Goal: Information Seeking & Learning: Check status

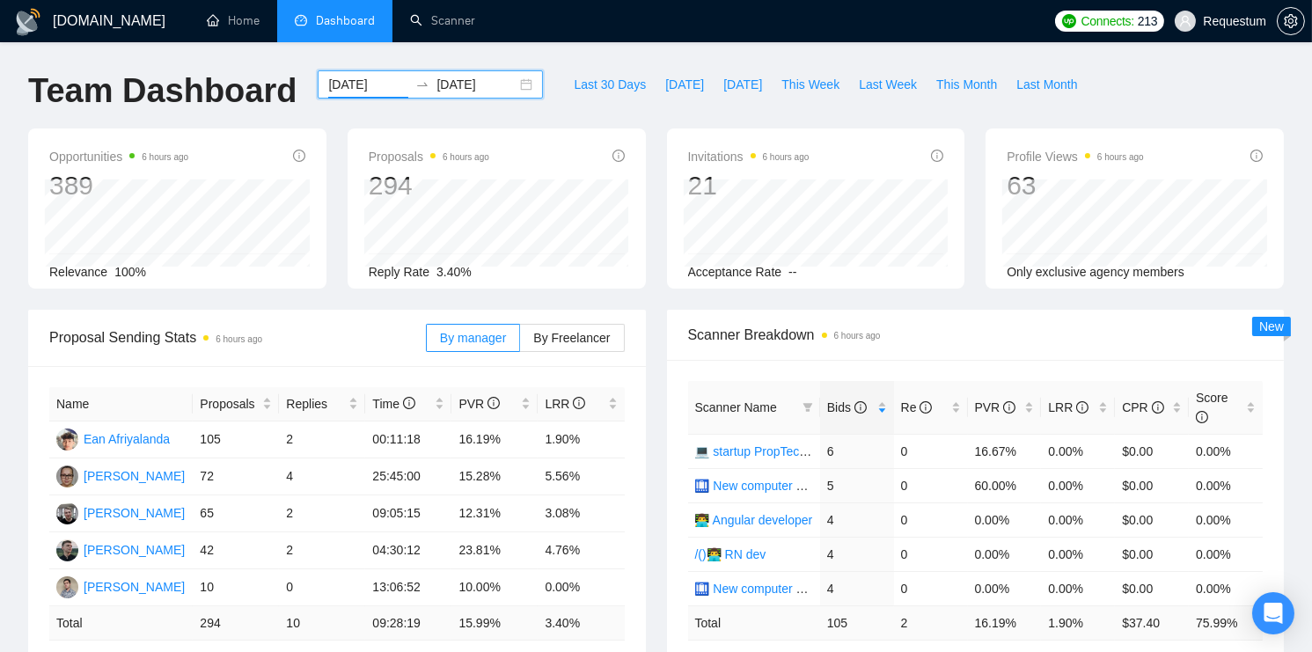
click at [328, 84] on input "[DATE]" at bounding box center [368, 84] width 80 height 19
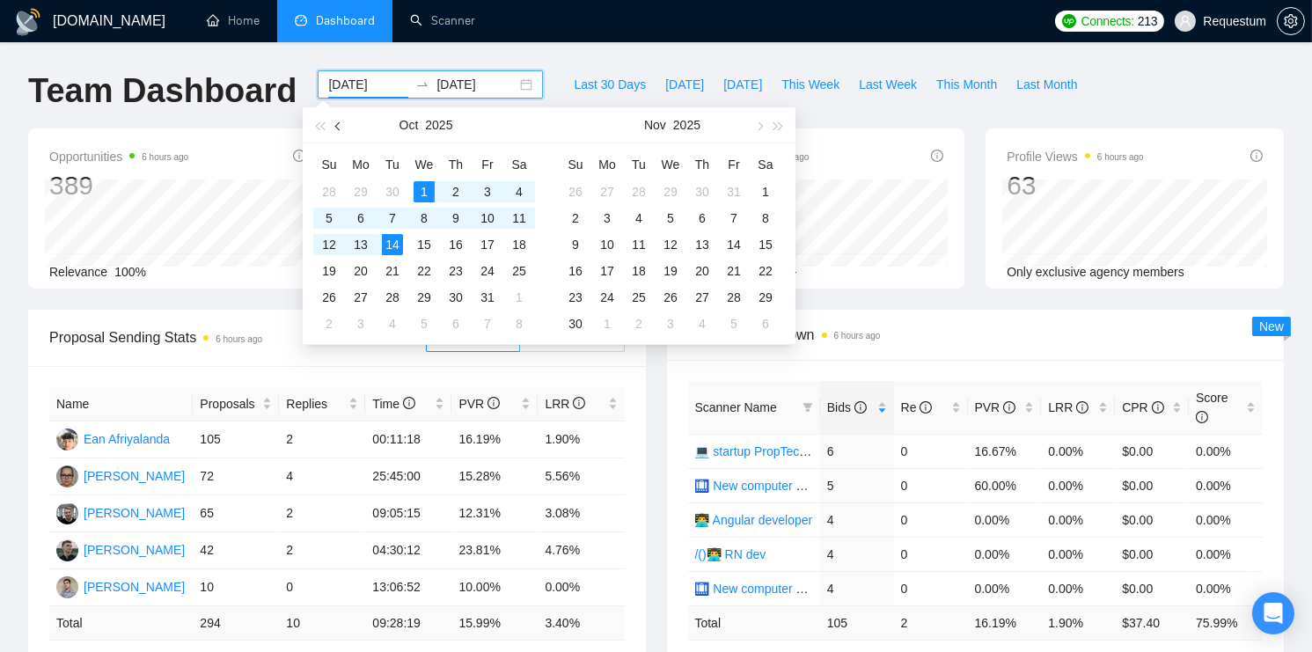
click at [340, 129] on button "button" at bounding box center [338, 124] width 19 height 35
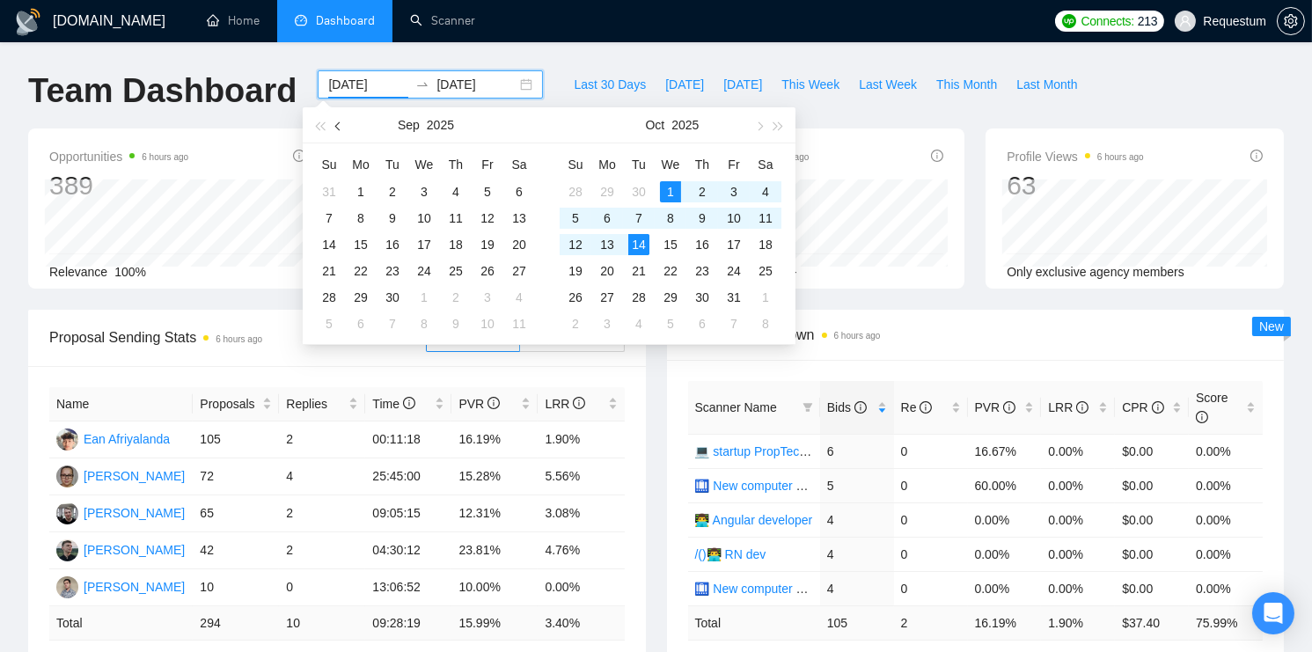
click at [340, 129] on button "button" at bounding box center [338, 124] width 19 height 35
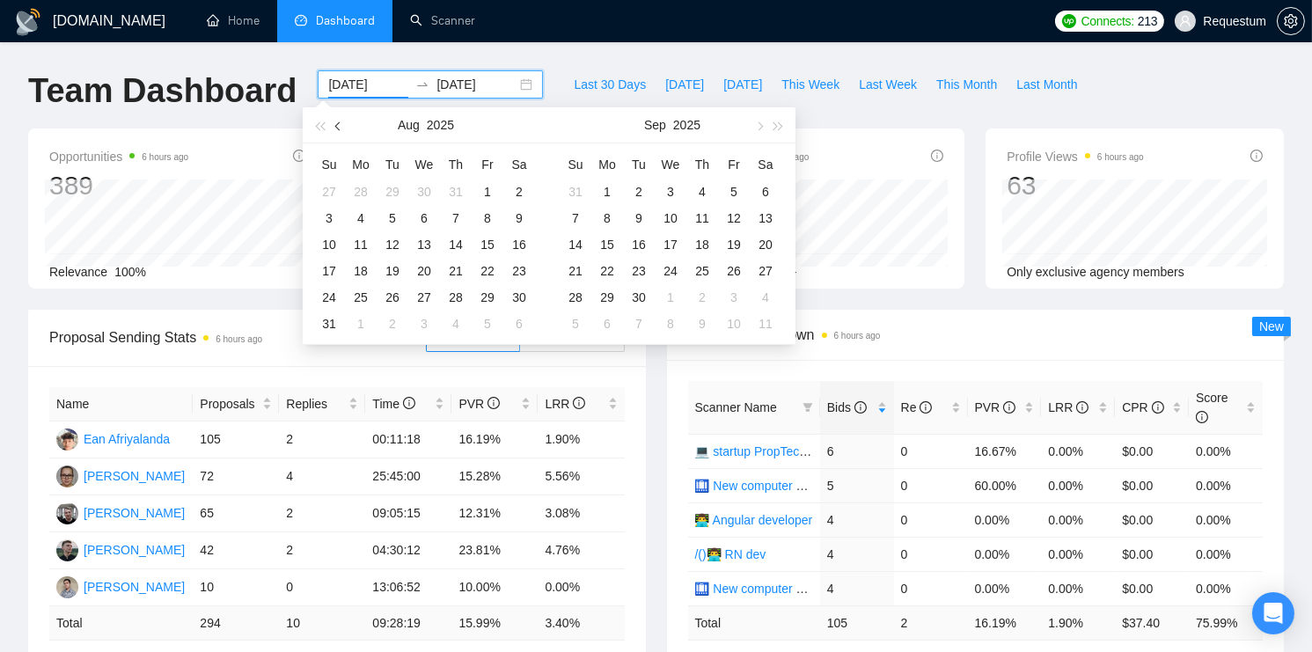
click at [340, 129] on button "button" at bounding box center [338, 124] width 19 height 35
click at [332, 125] on button "button" at bounding box center [338, 124] width 19 height 35
type input "[DATE]"
click at [334, 183] on div "1" at bounding box center [328, 191] width 21 height 21
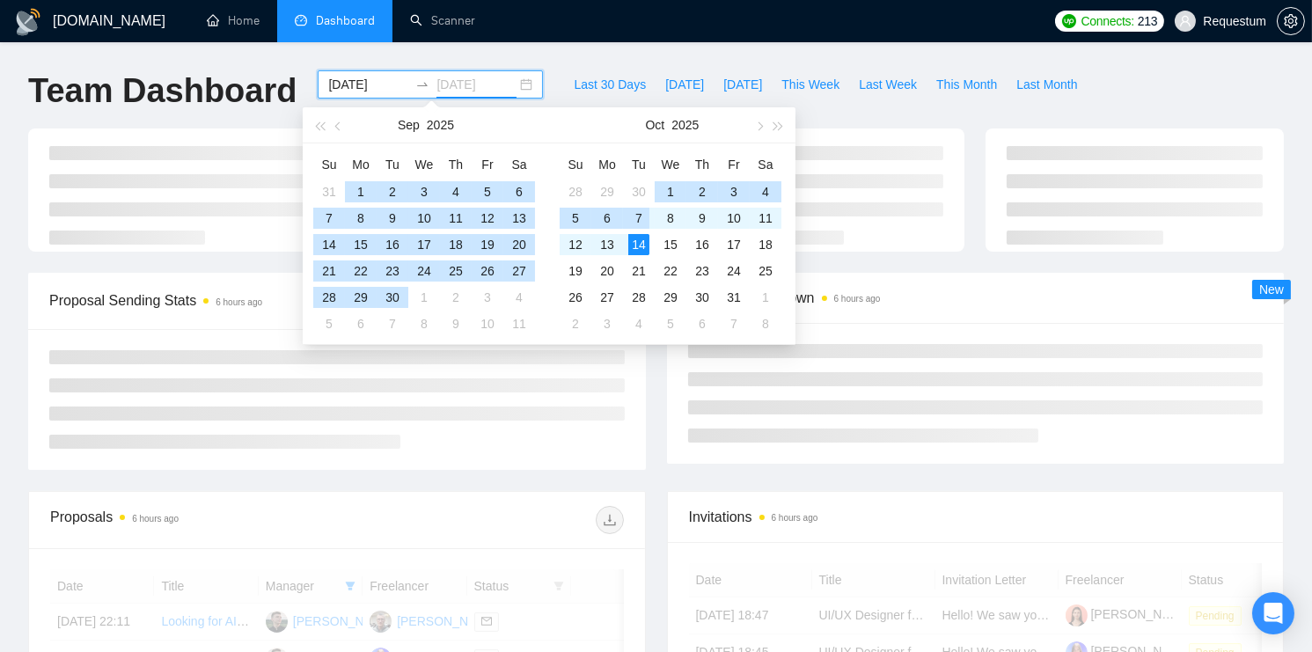
type input "[DATE]"
click at [652, 243] on td "14" at bounding box center [639, 244] width 32 height 26
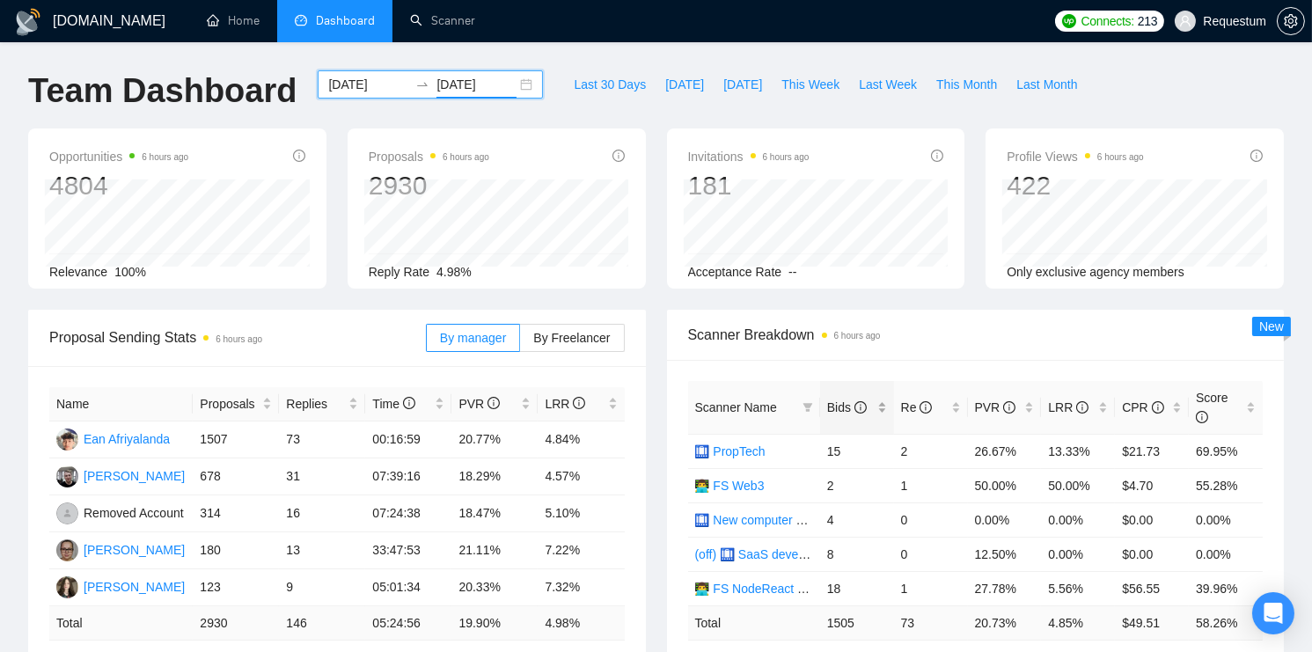
click at [879, 402] on div "Bids" at bounding box center [857, 407] width 60 height 19
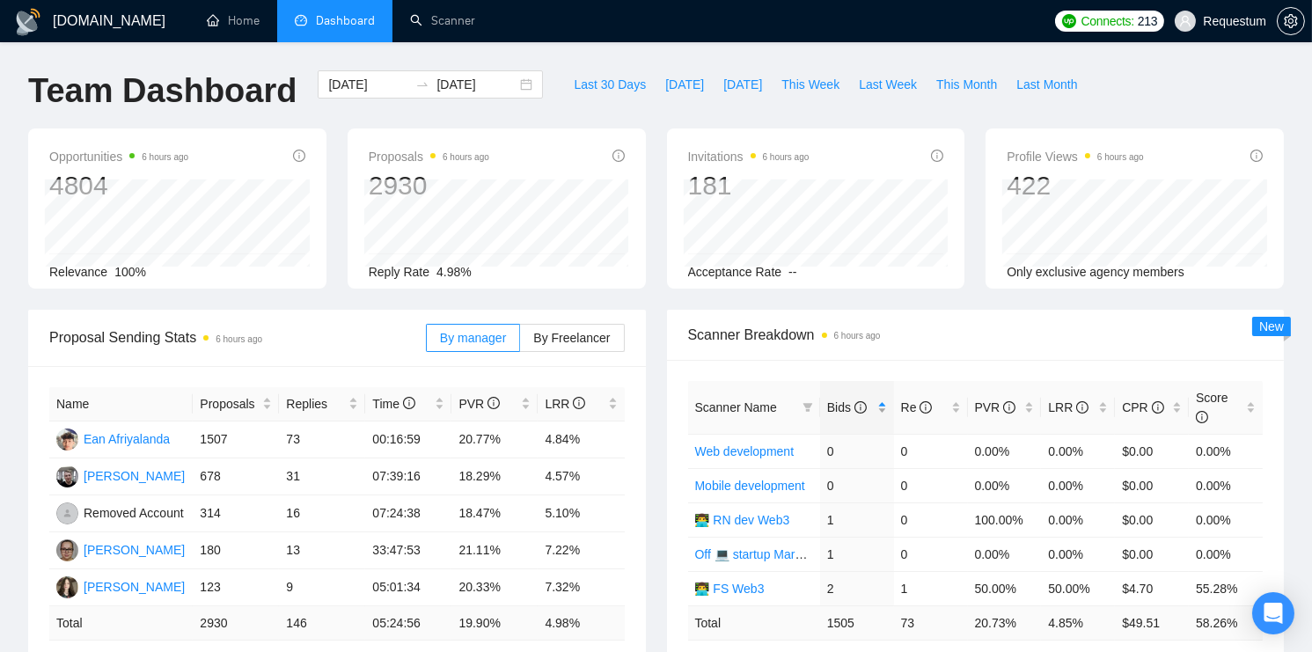
click at [879, 402] on div "Bids" at bounding box center [857, 407] width 60 height 19
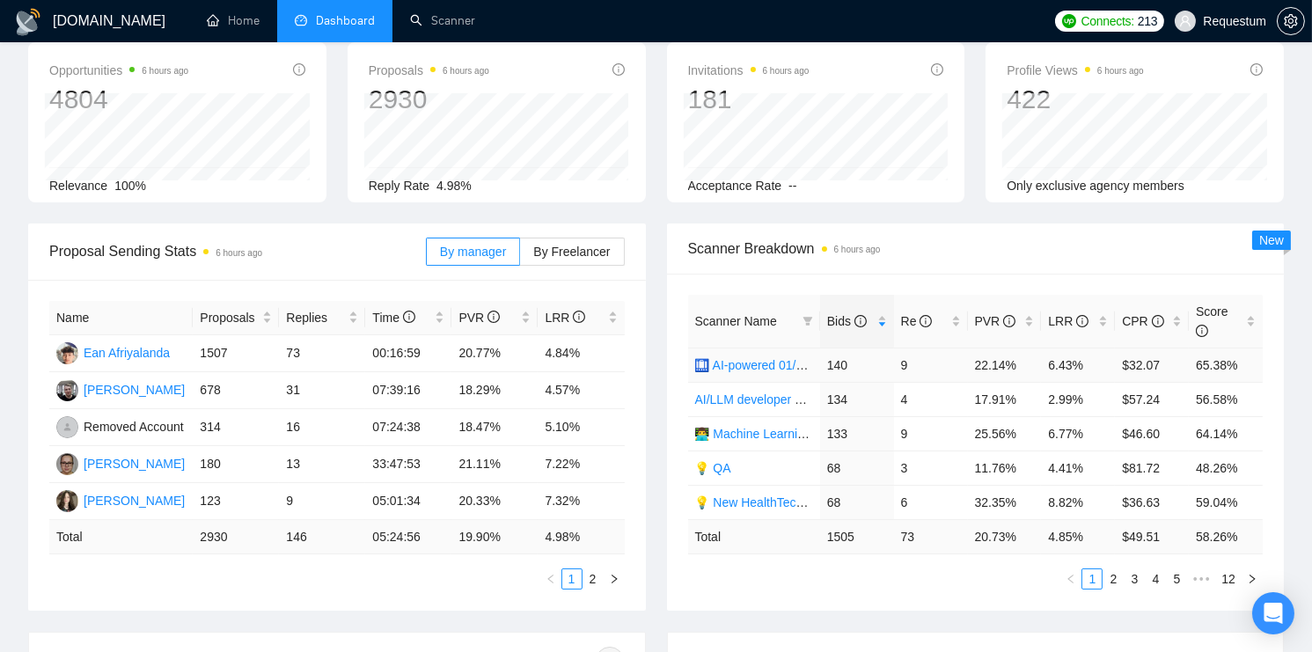
scroll to position [125, 0]
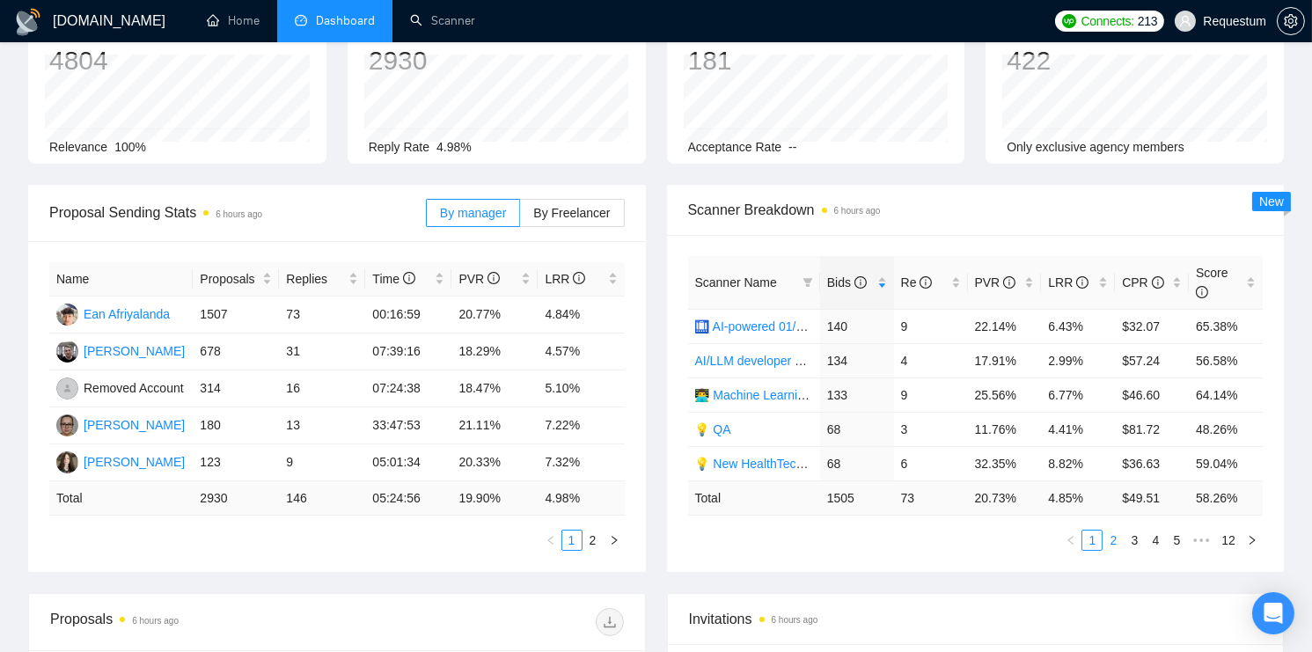
click at [1114, 531] on link "2" at bounding box center [1112, 539] width 19 height 19
click at [1135, 534] on link "3" at bounding box center [1133, 539] width 19 height 19
click at [1160, 544] on link "4" at bounding box center [1154, 539] width 19 height 19
click at [1155, 536] on link "5" at bounding box center [1154, 539] width 19 height 19
drag, startPoint x: 830, startPoint y: 329, endPoint x: 842, endPoint y: 329, distance: 12.3
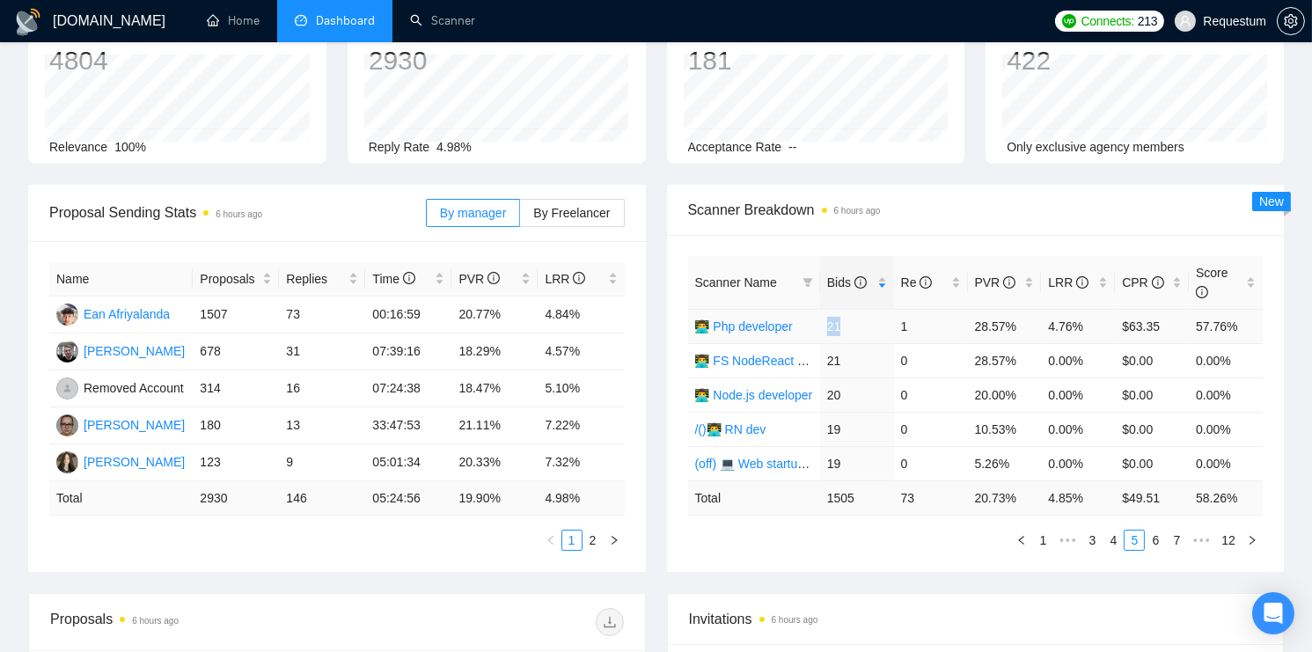
click at [842, 329] on td "21" at bounding box center [857, 326] width 74 height 34
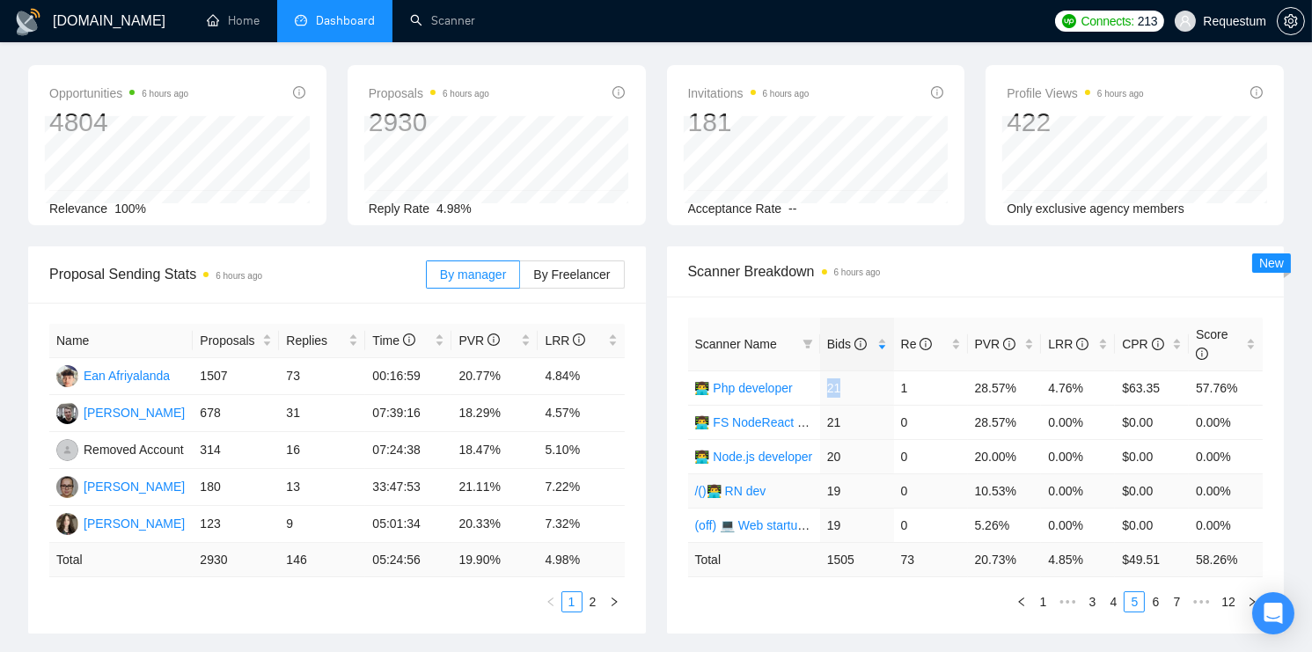
scroll to position [121, 0]
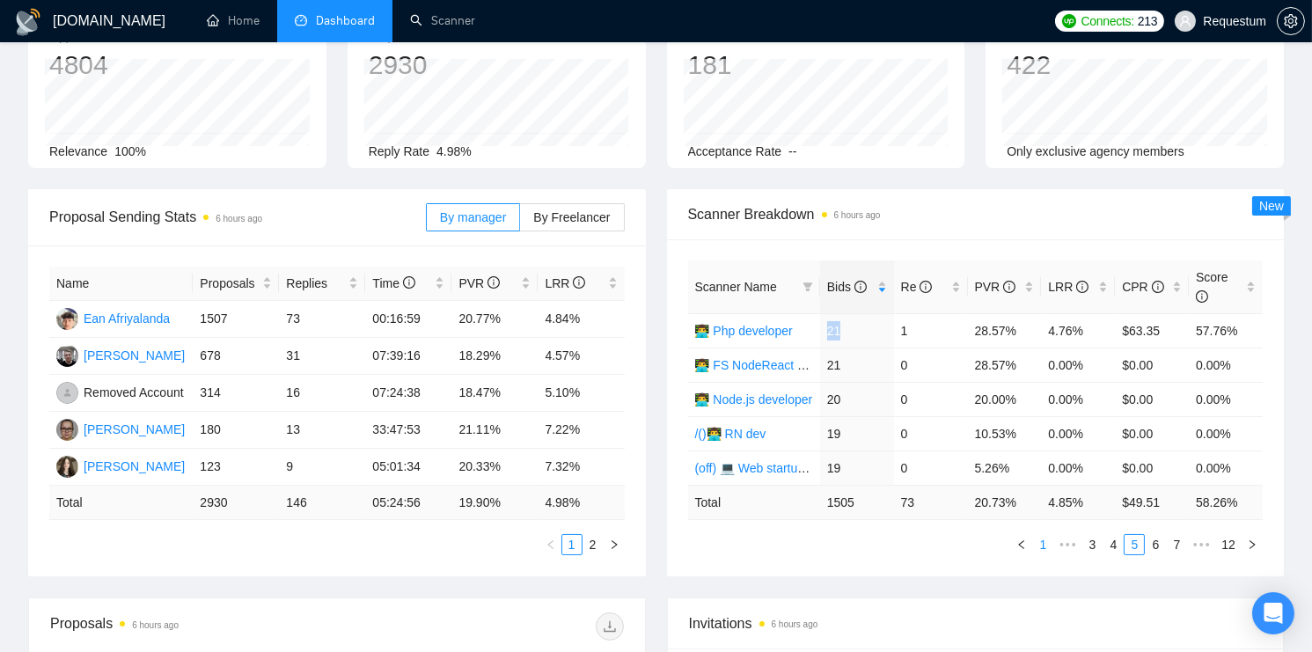
click at [1037, 541] on link "1" at bounding box center [1042, 544] width 19 height 19
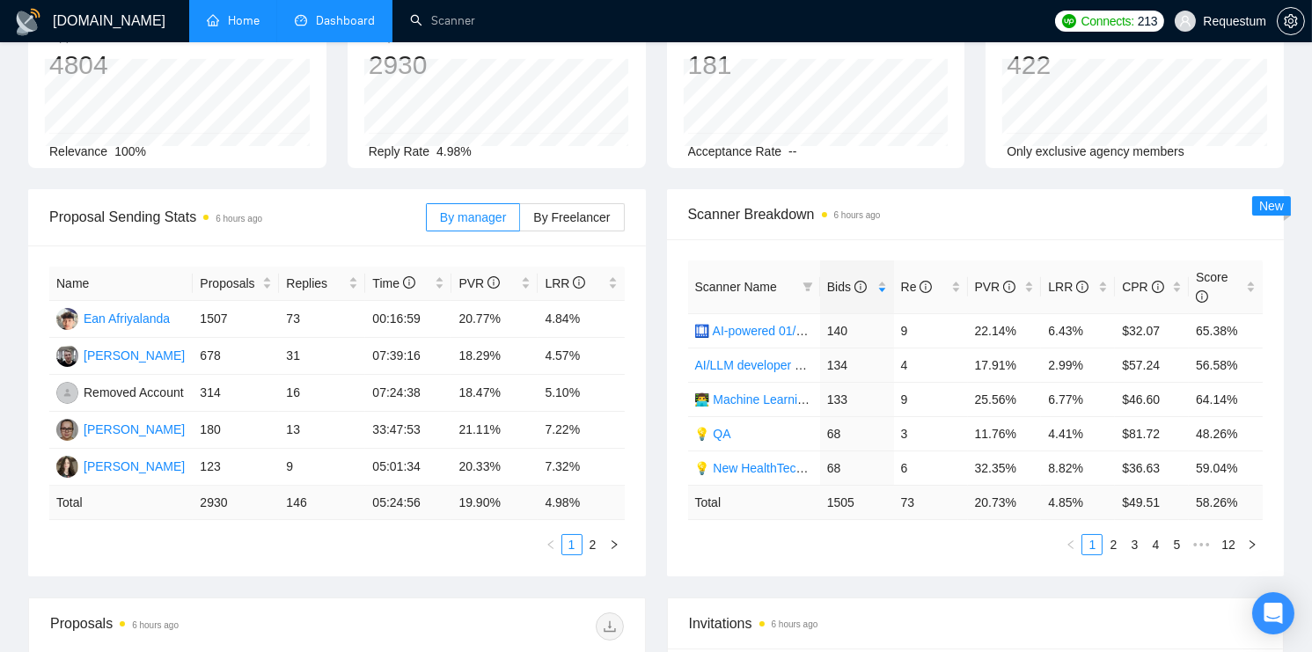
click at [240, 18] on link "Home" at bounding box center [233, 20] width 53 height 15
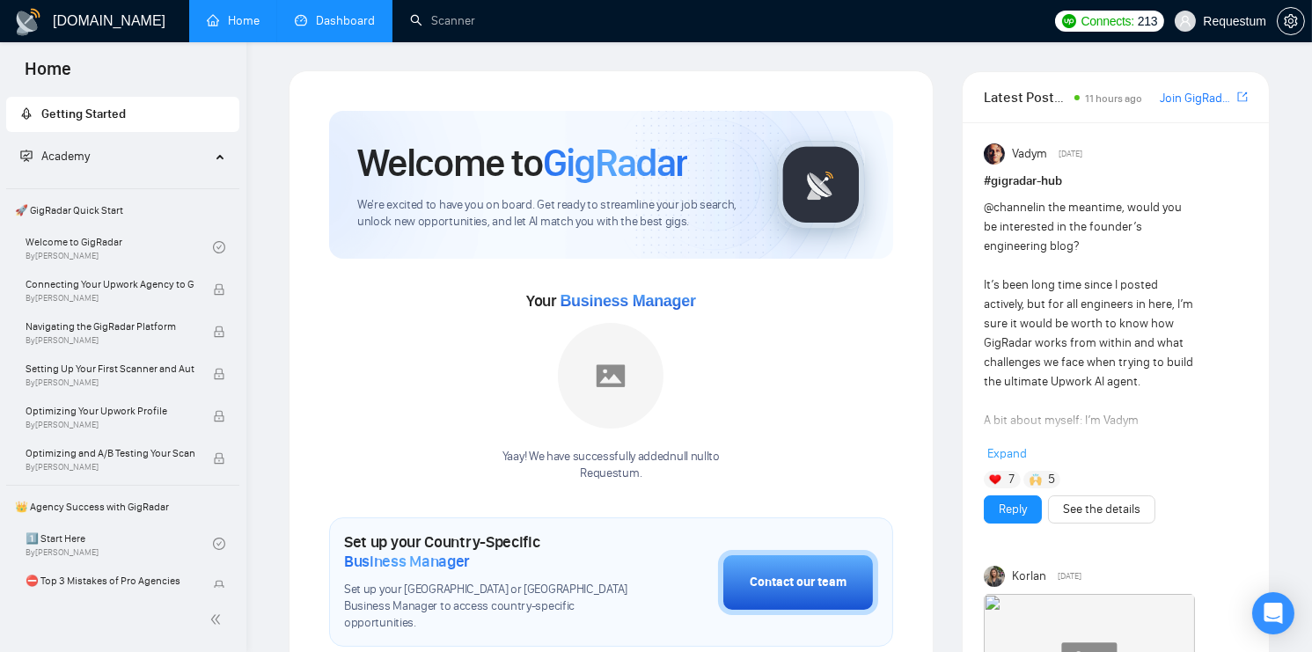
click at [337, 28] on link "Dashboard" at bounding box center [335, 20] width 80 height 15
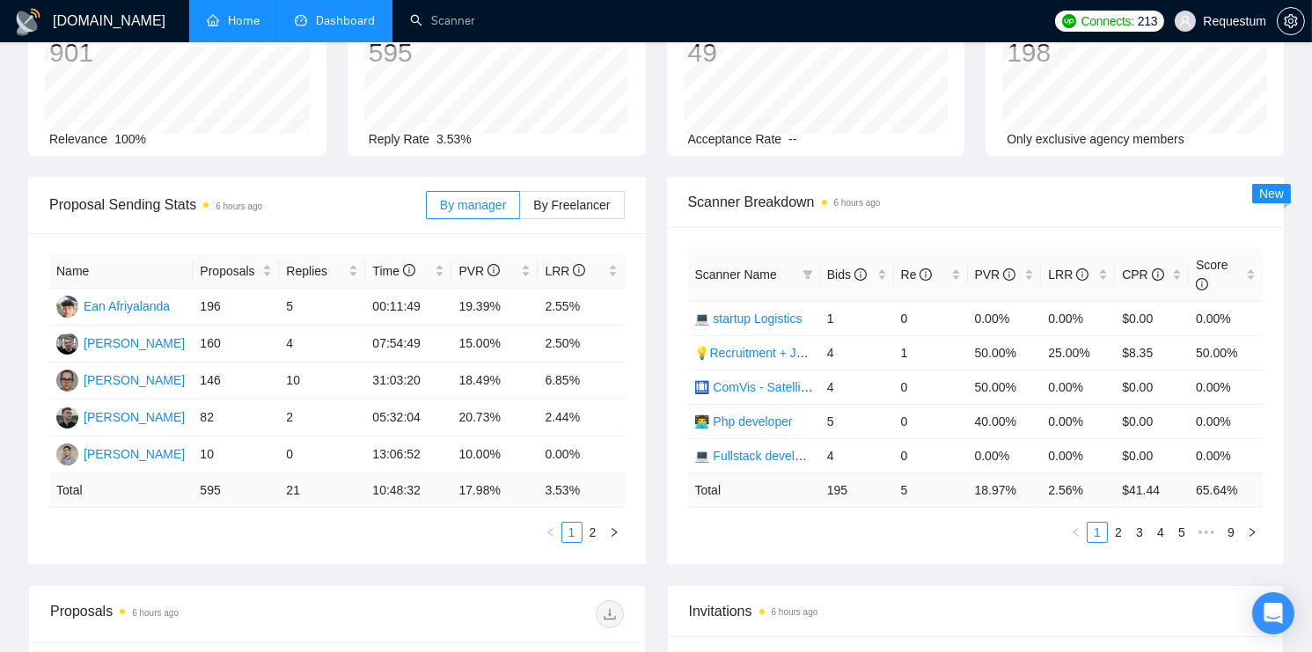
scroll to position [135, 0]
click at [875, 272] on div "Bids" at bounding box center [857, 272] width 60 height 19
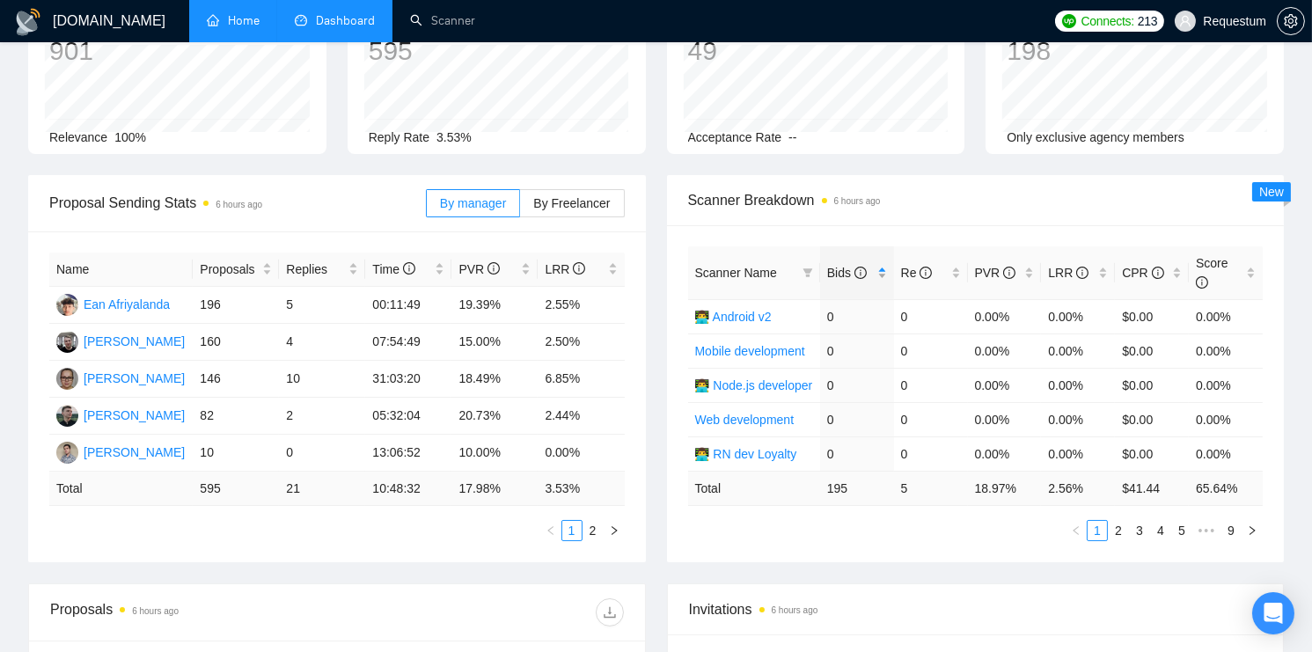
click at [881, 274] on div "Bids" at bounding box center [857, 272] width 60 height 19
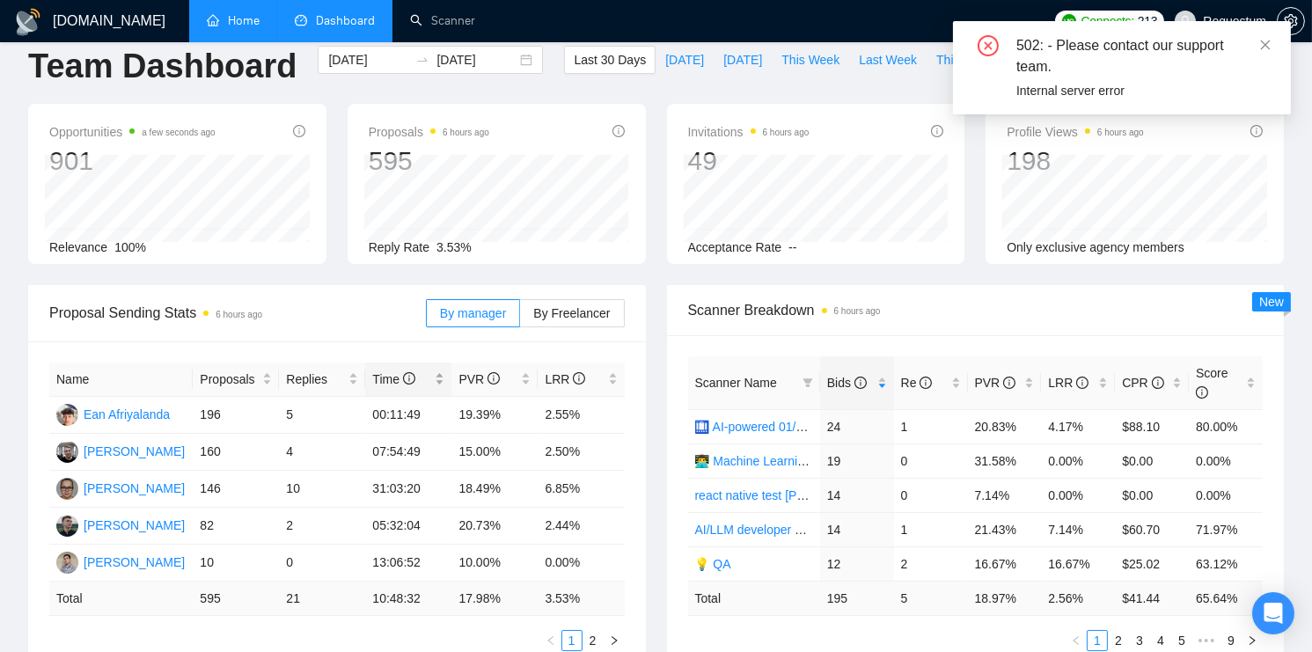
scroll to position [0, 0]
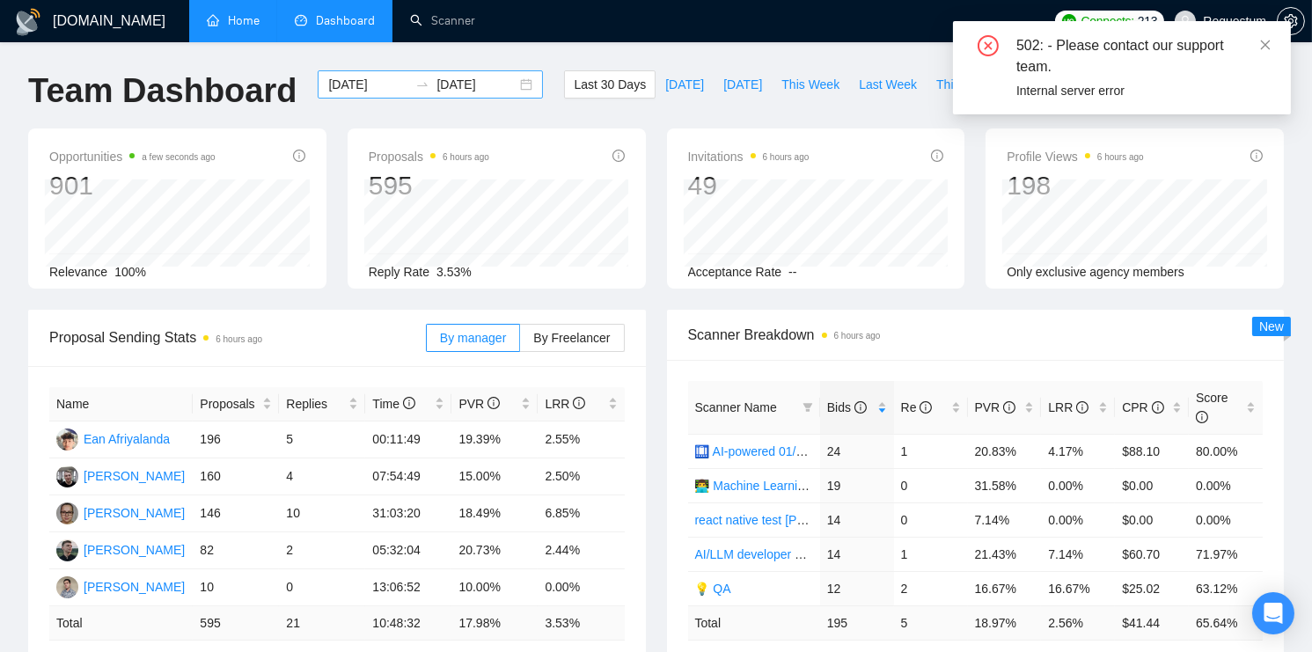
click at [352, 86] on input "[DATE]" at bounding box center [368, 84] width 80 height 19
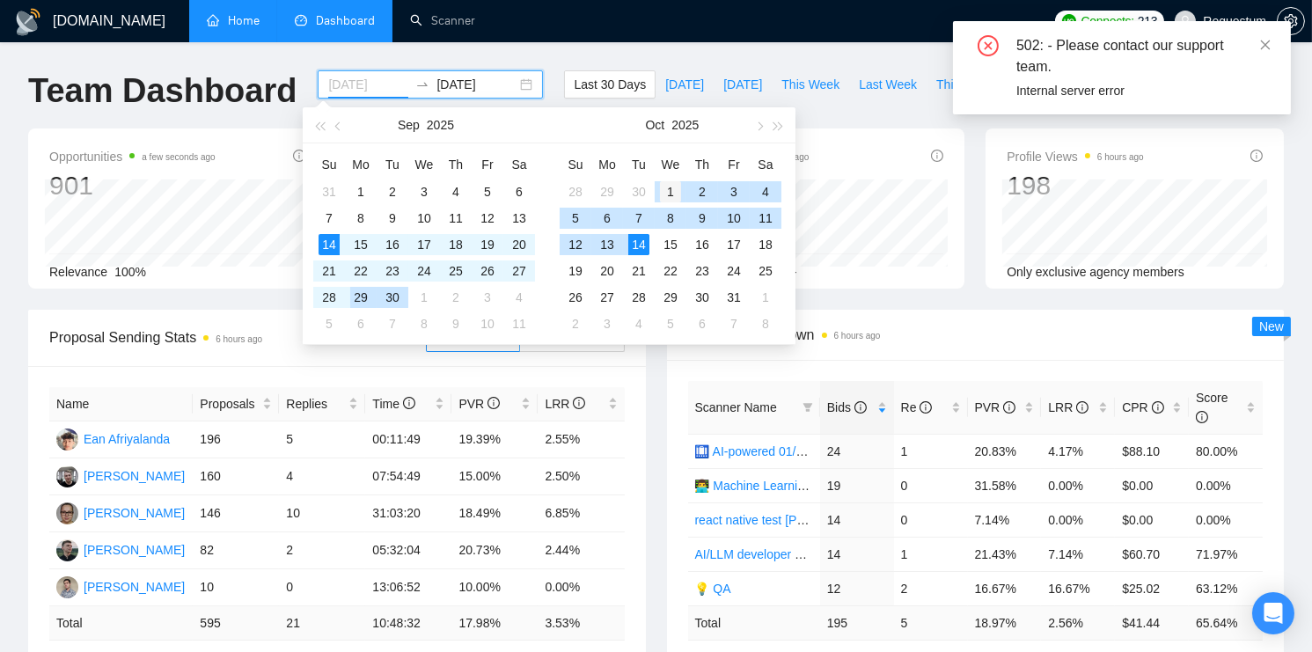
type input "[DATE]"
click at [668, 193] on div "1" at bounding box center [670, 191] width 21 height 21
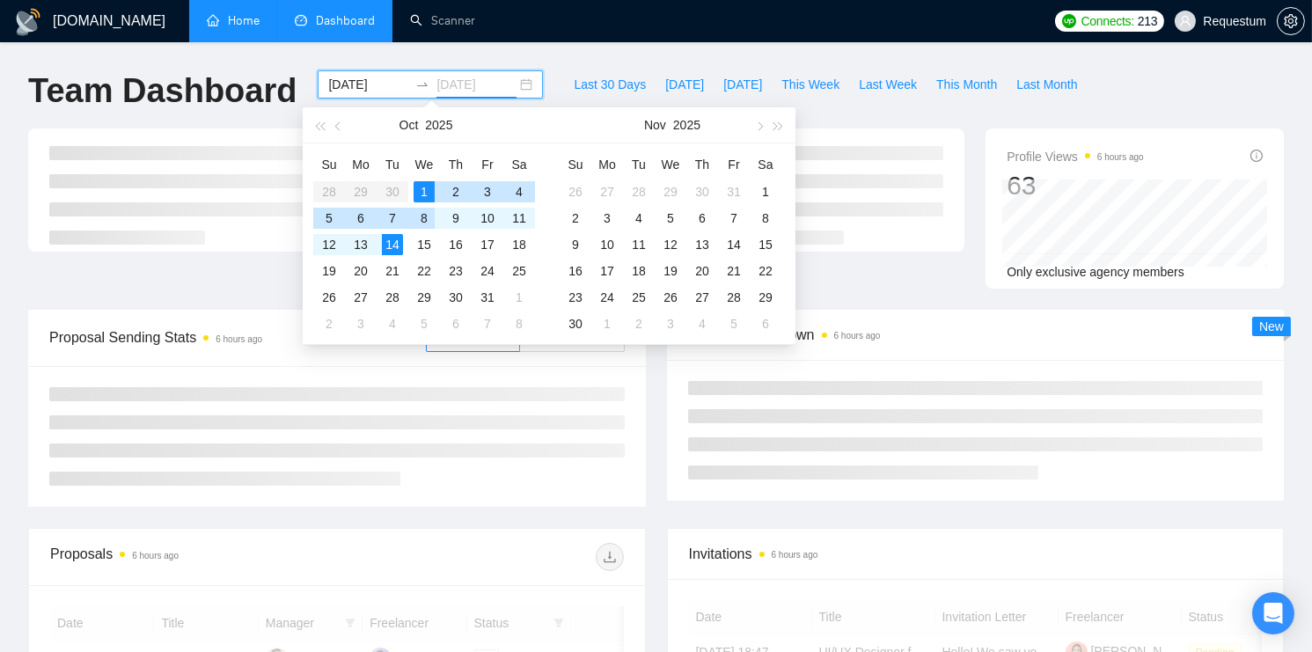
type input "[DATE]"
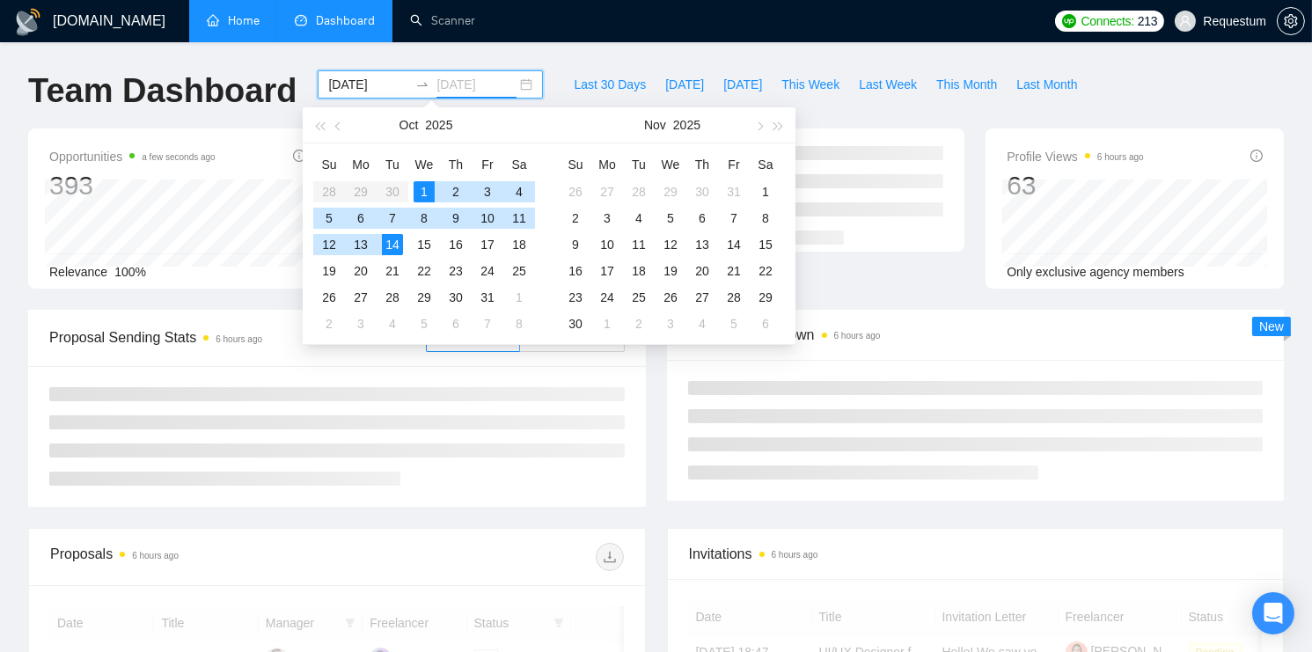
click at [394, 250] on div "14" at bounding box center [392, 244] width 21 height 21
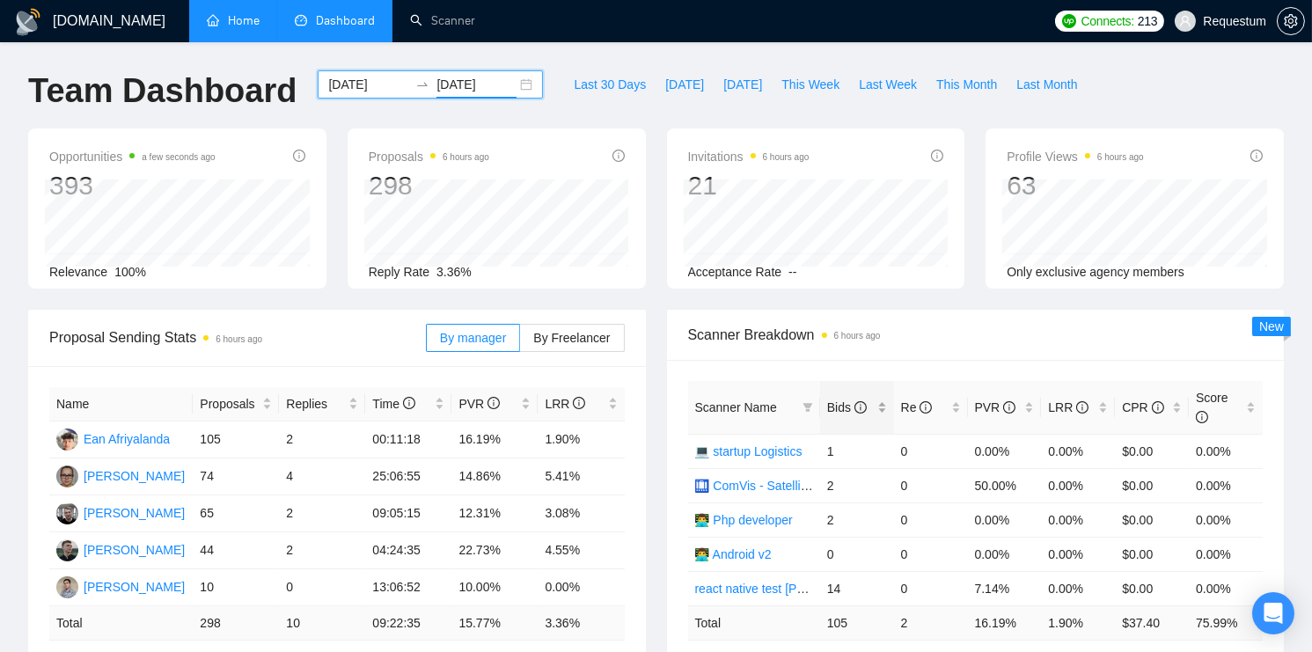
click at [883, 412] on div "Bids" at bounding box center [857, 407] width 60 height 19
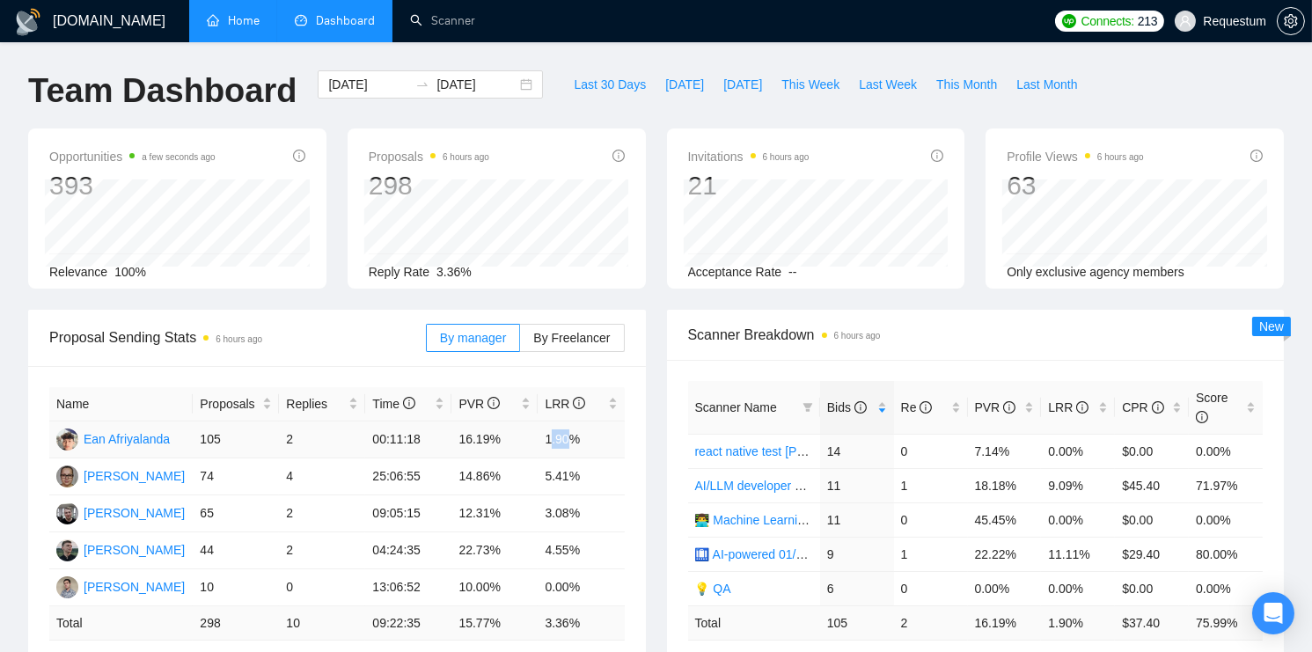
drag, startPoint x: 549, startPoint y: 438, endPoint x: 574, endPoint y: 437, distance: 24.6
click at [574, 437] on td "1.90%" at bounding box center [580, 439] width 86 height 37
click at [558, 437] on td "1.90%" at bounding box center [580, 439] width 86 height 37
click at [876, 409] on div "Bids" at bounding box center [857, 407] width 60 height 19
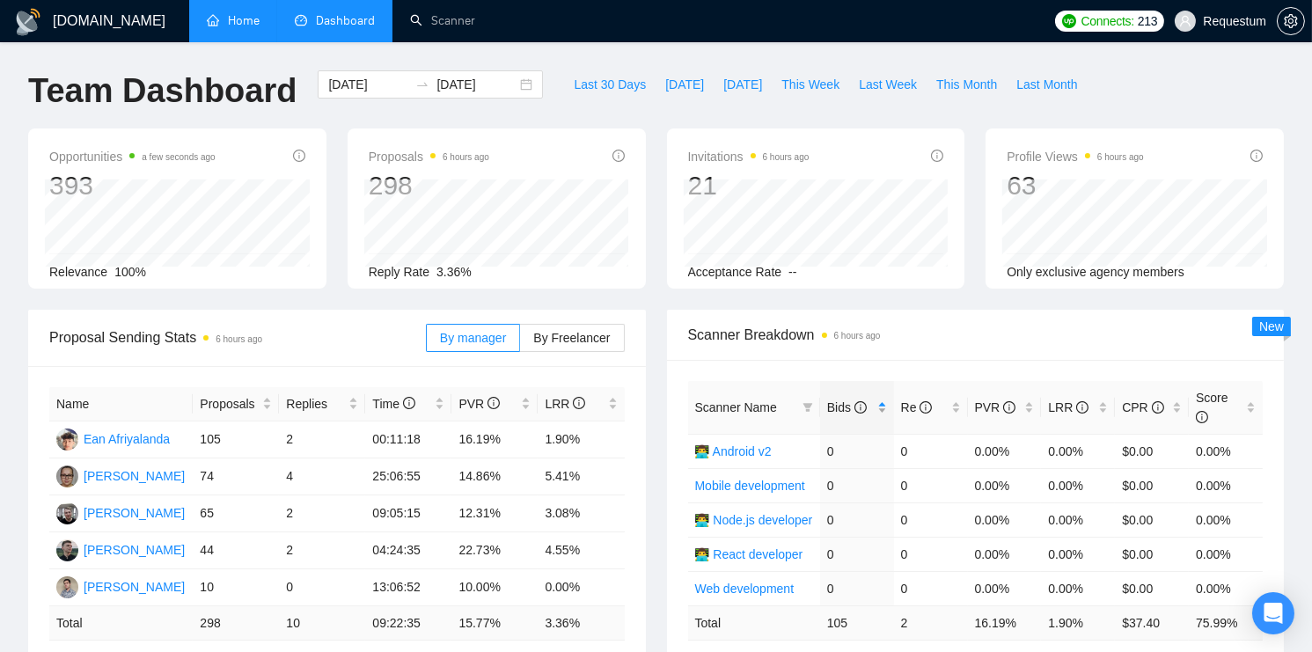
click at [884, 411] on div "Bids" at bounding box center [857, 407] width 60 height 19
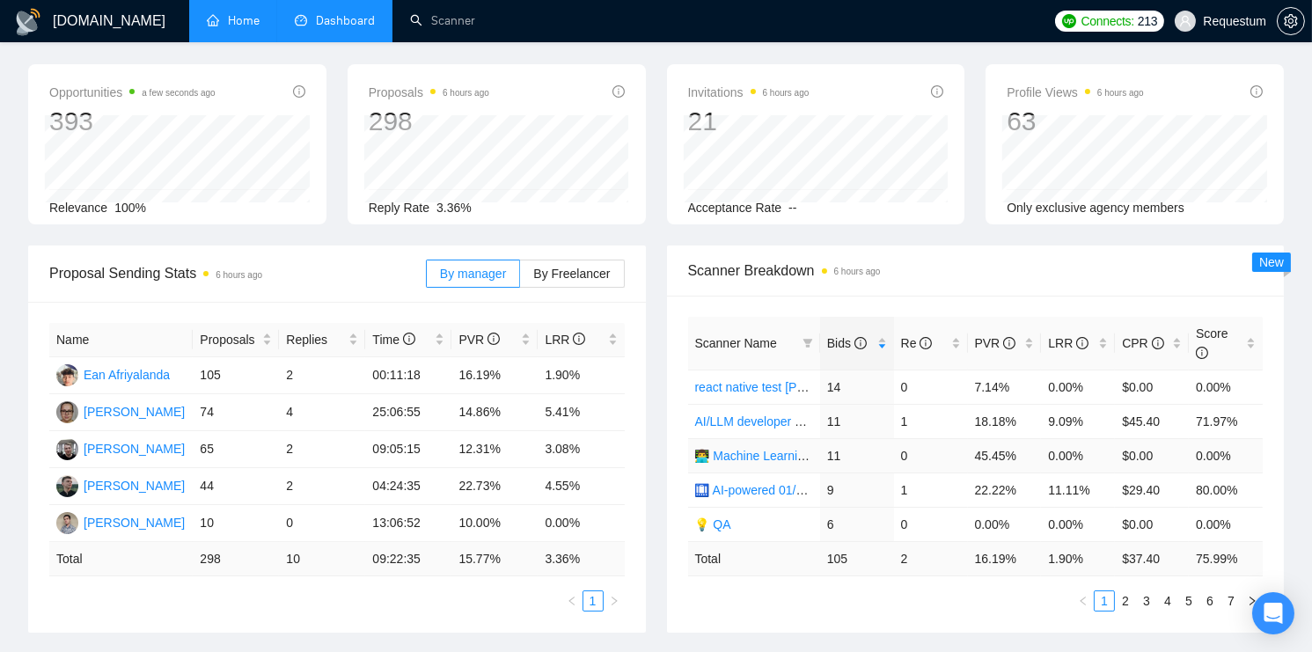
scroll to position [65, 0]
click at [905, 489] on td "1" at bounding box center [931, 488] width 74 height 34
click at [902, 480] on td "1" at bounding box center [931, 488] width 74 height 34
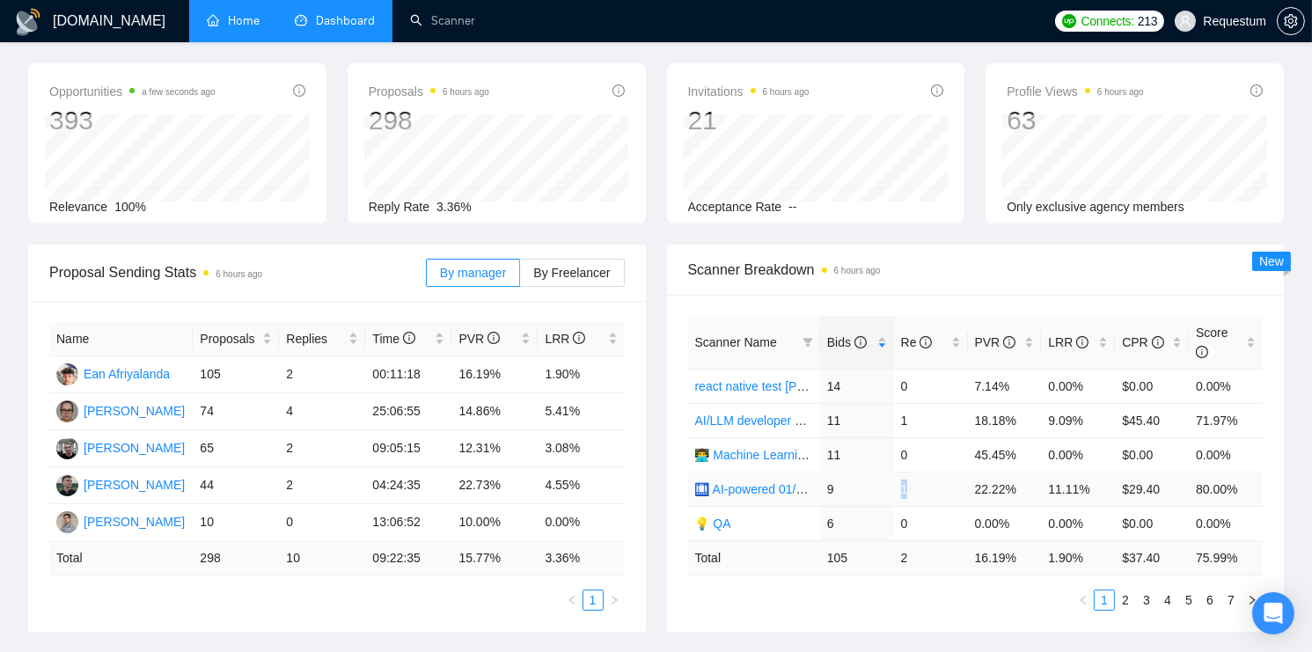
click at [910, 484] on td "1" at bounding box center [931, 488] width 74 height 34
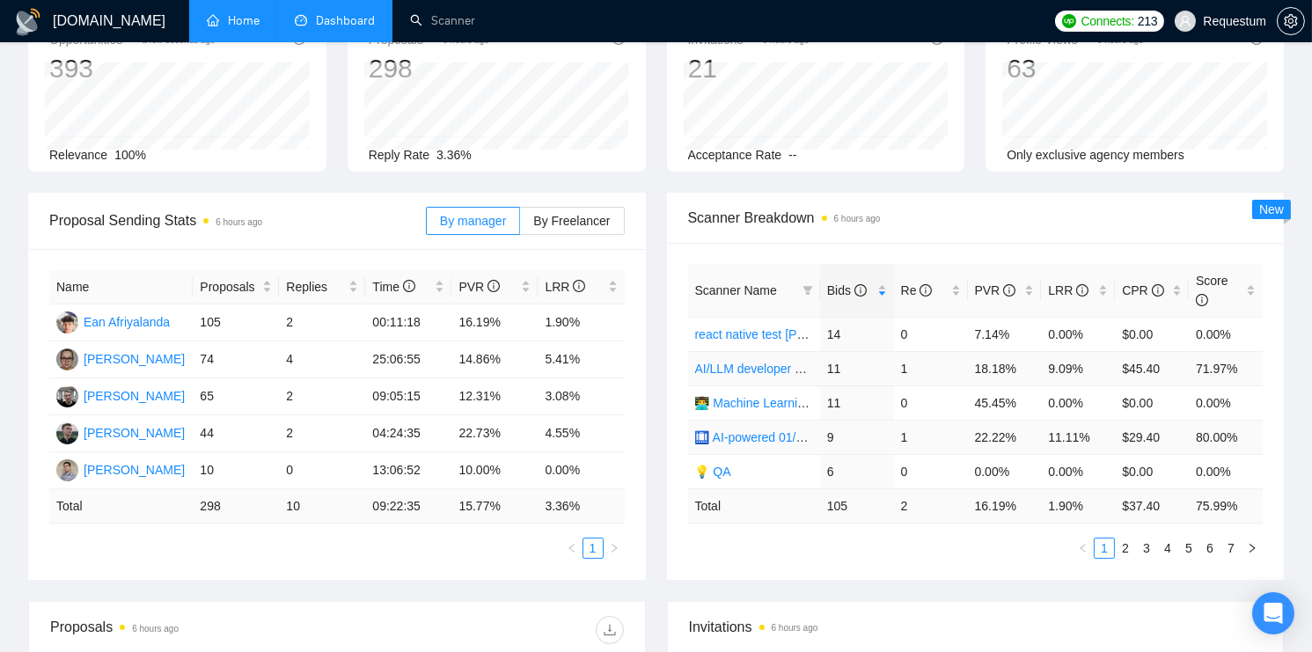
scroll to position [123, 0]
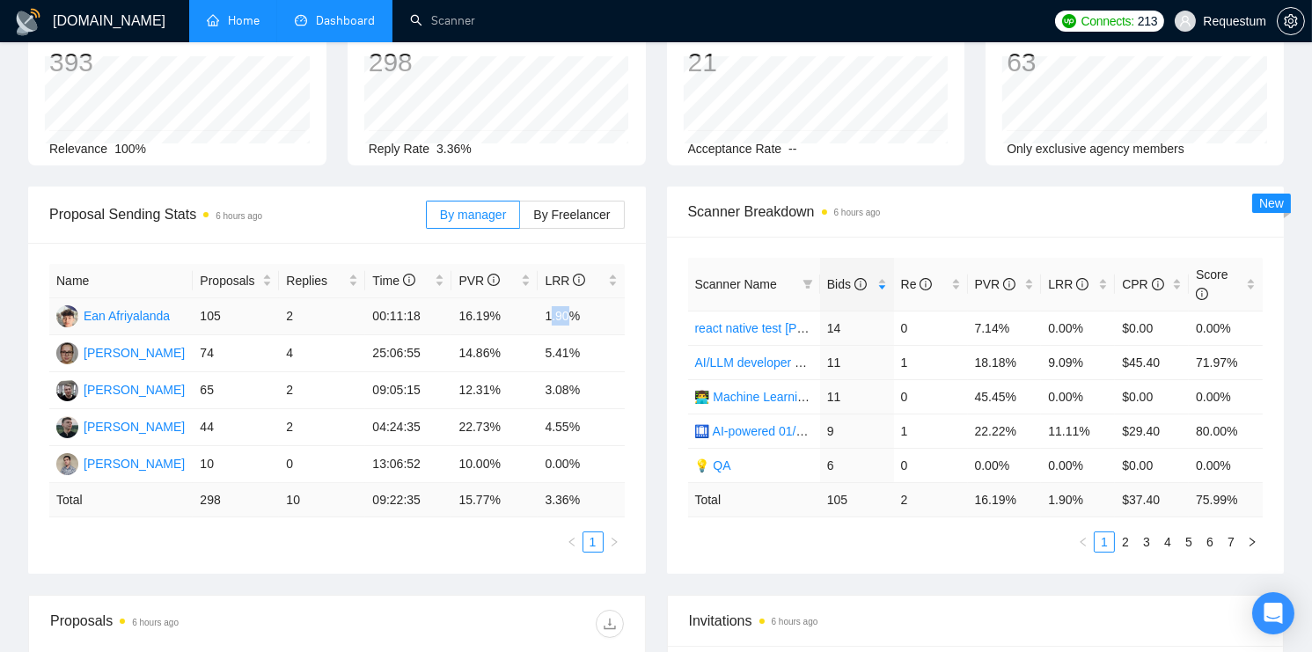
drag, startPoint x: 552, startPoint y: 318, endPoint x: 572, endPoint y: 318, distance: 20.2
click at [572, 318] on td "1.90%" at bounding box center [580, 316] width 86 height 37
drag, startPoint x: 575, startPoint y: 317, endPoint x: 543, endPoint y: 318, distance: 32.6
click at [543, 318] on td "1.90%" at bounding box center [580, 316] width 86 height 37
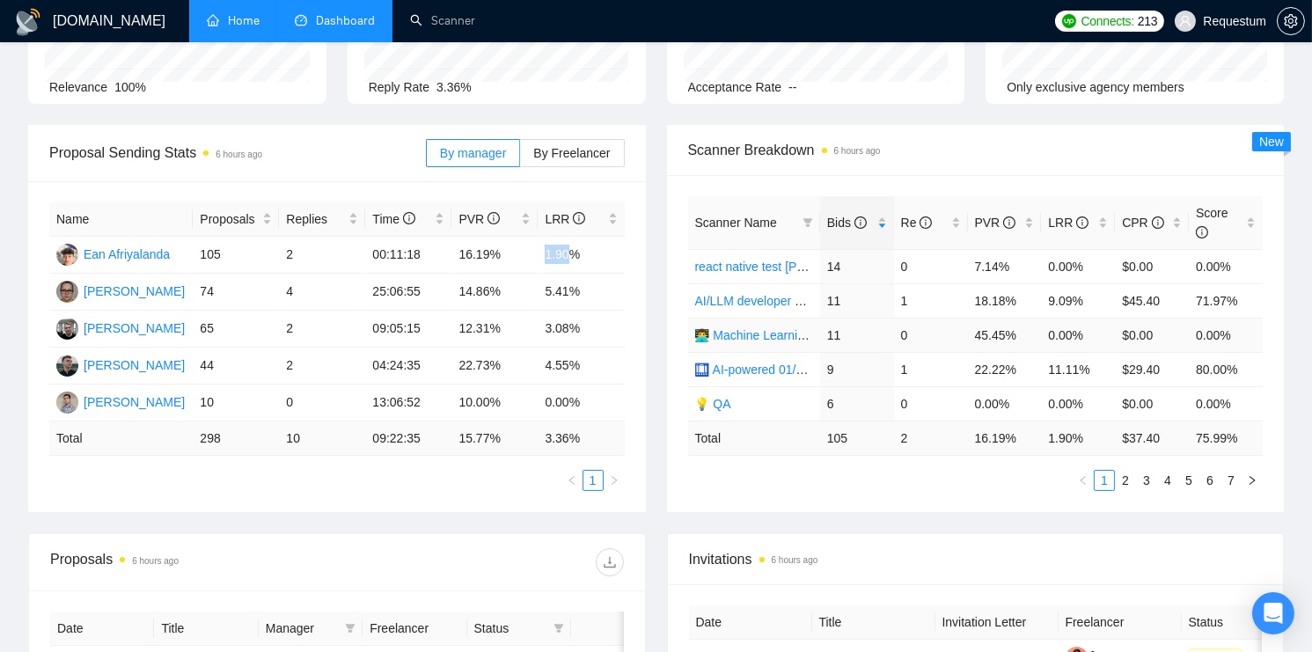
scroll to position [0, 0]
